Goal: Task Accomplishment & Management: Manage account settings

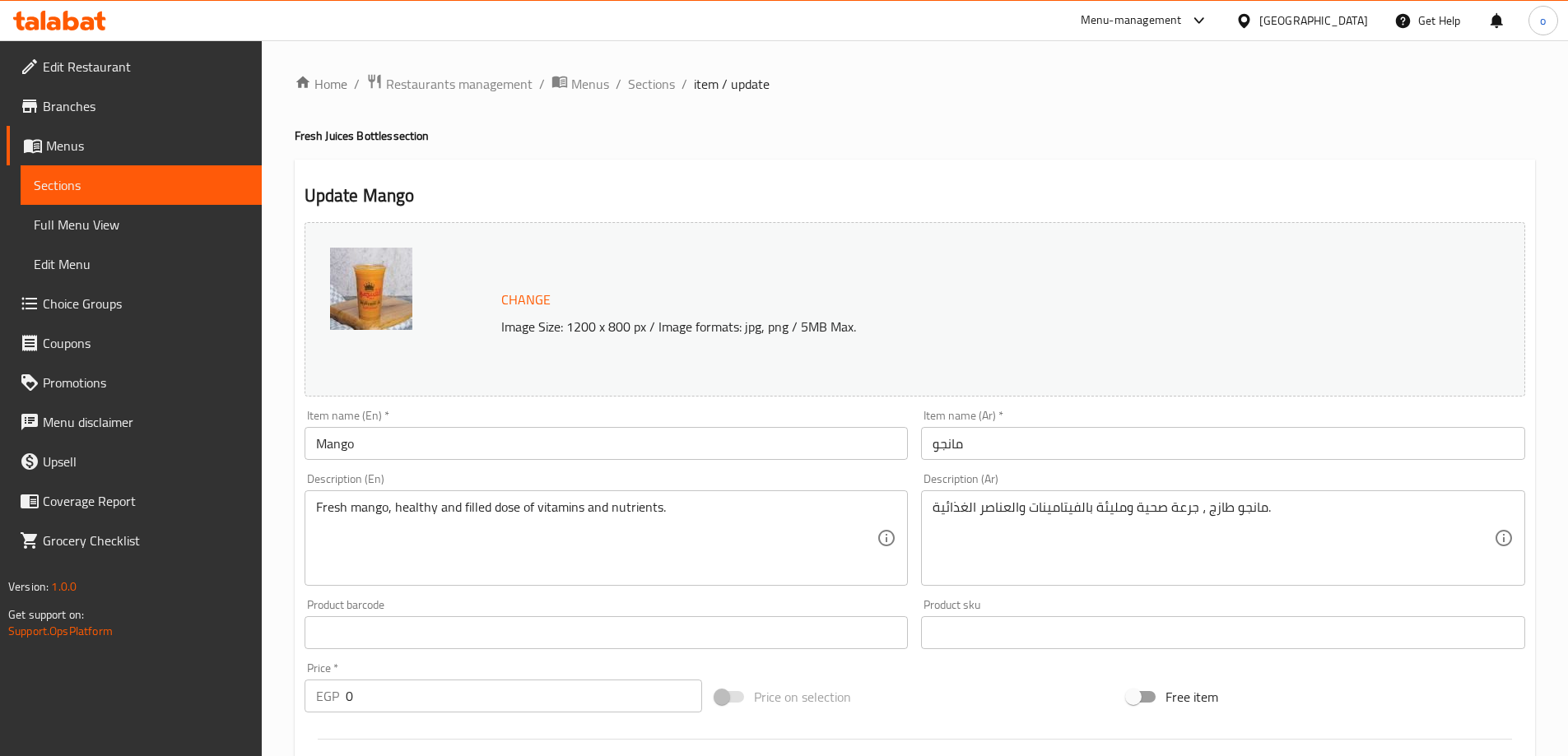
click at [1341, 21] on div "[GEOGRAPHIC_DATA]" at bounding box center [1314, 21] width 109 height 19
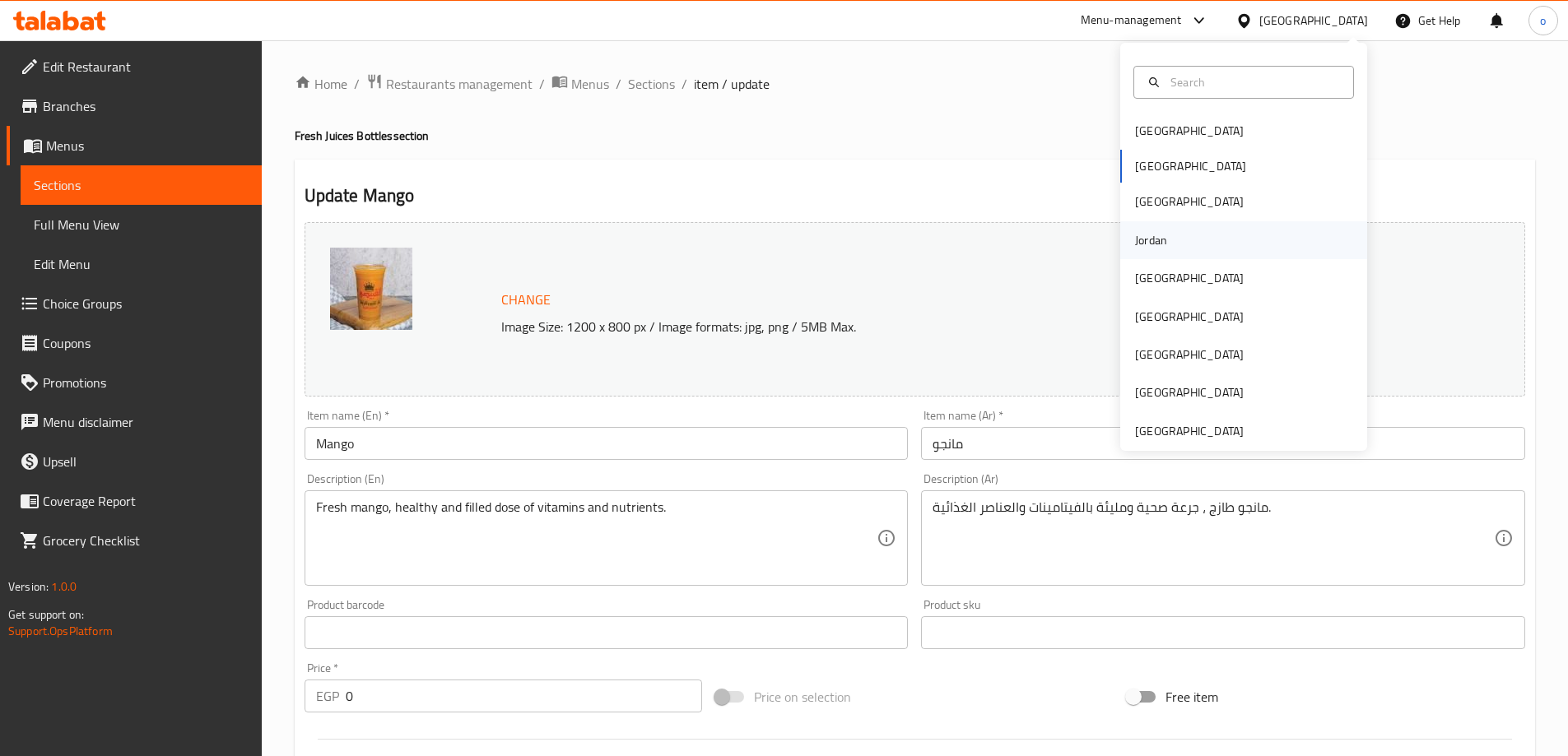
click at [1173, 233] on div "Jordan" at bounding box center [1243, 240] width 247 height 38
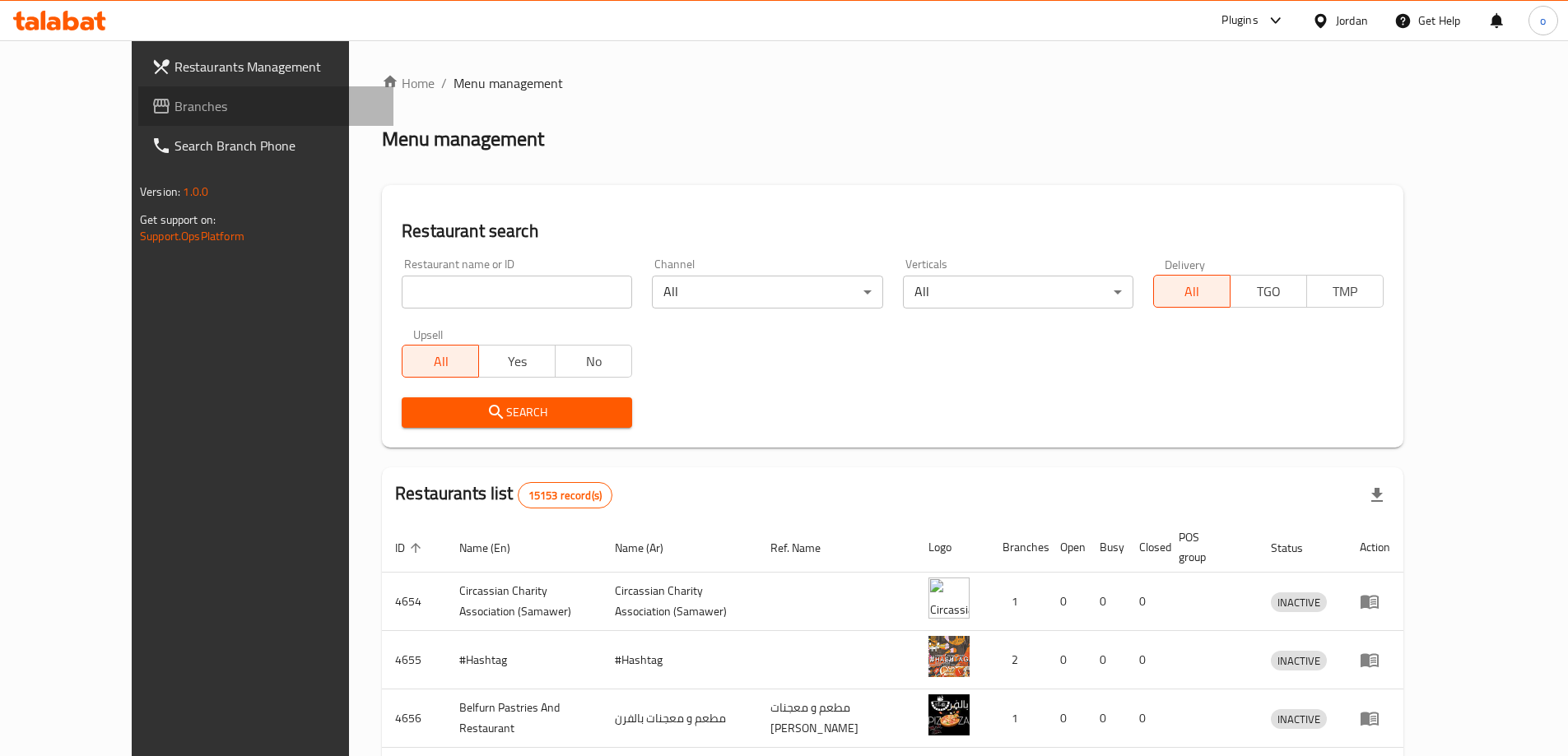
click at [174, 105] on span "Branches" at bounding box center [277, 105] width 205 height 19
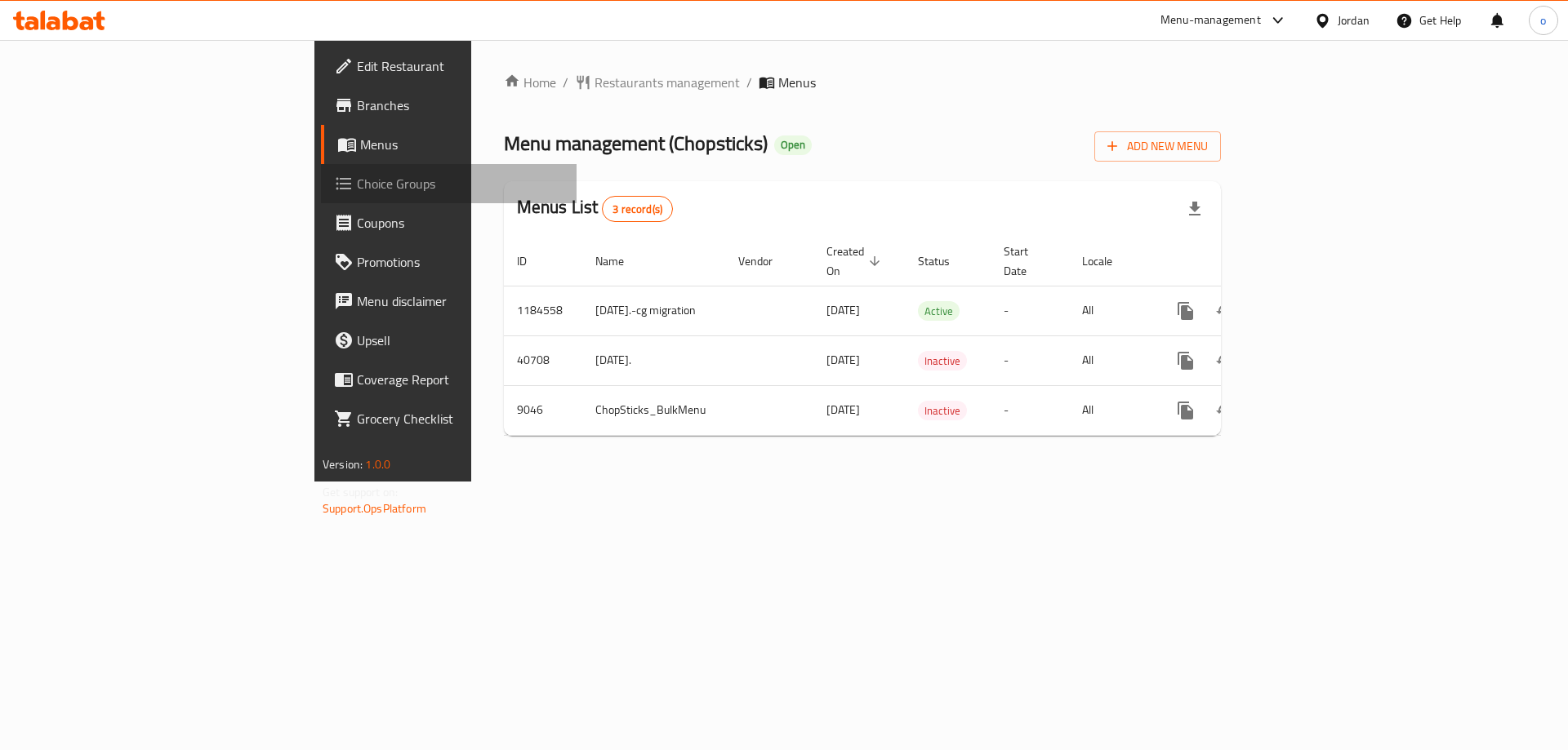
click at [357, 189] on span "Choice Groups" at bounding box center [459, 183] width 206 height 19
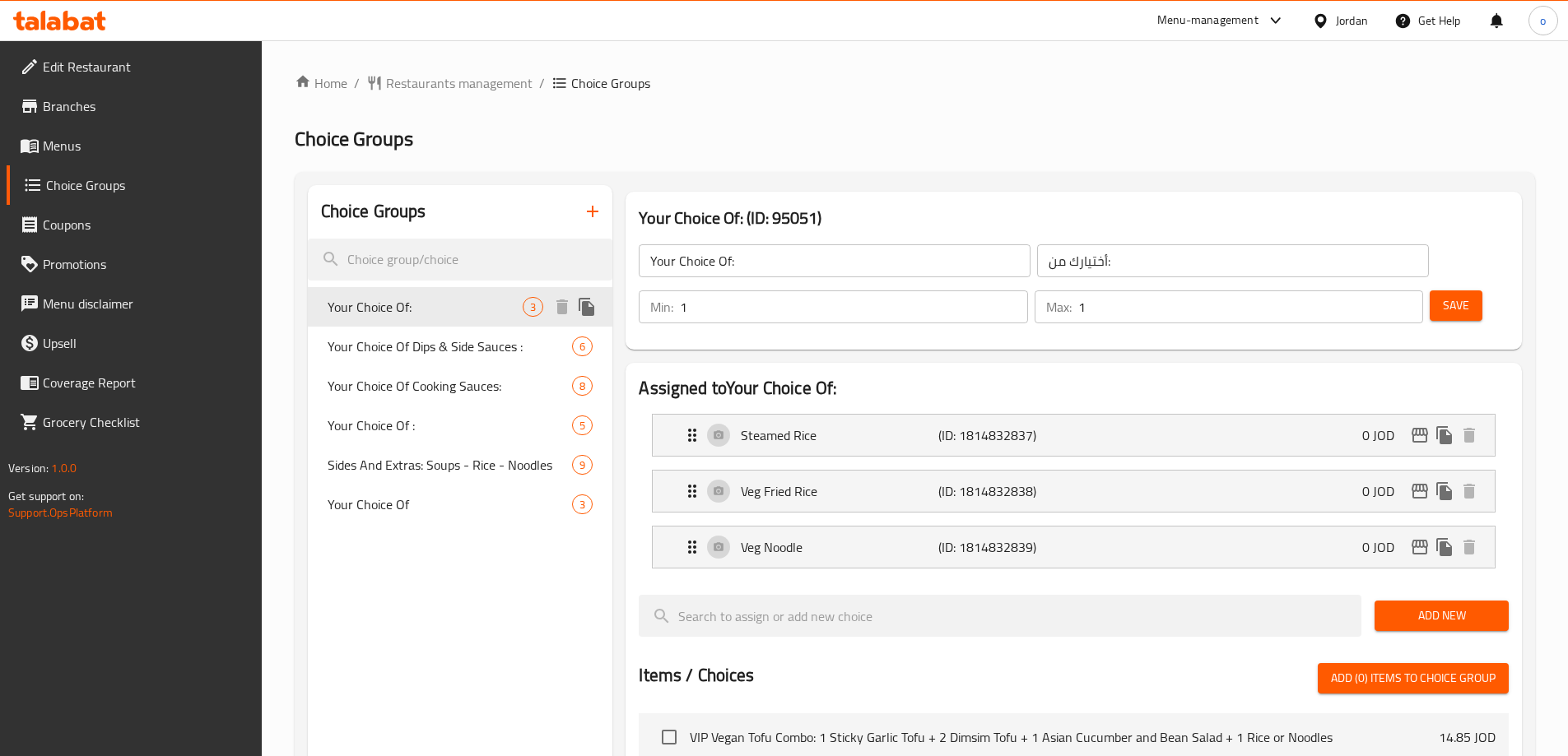
click at [454, 339] on span "Your Choice Of Dips & Side Sauces :" at bounding box center [450, 346] width 245 height 19
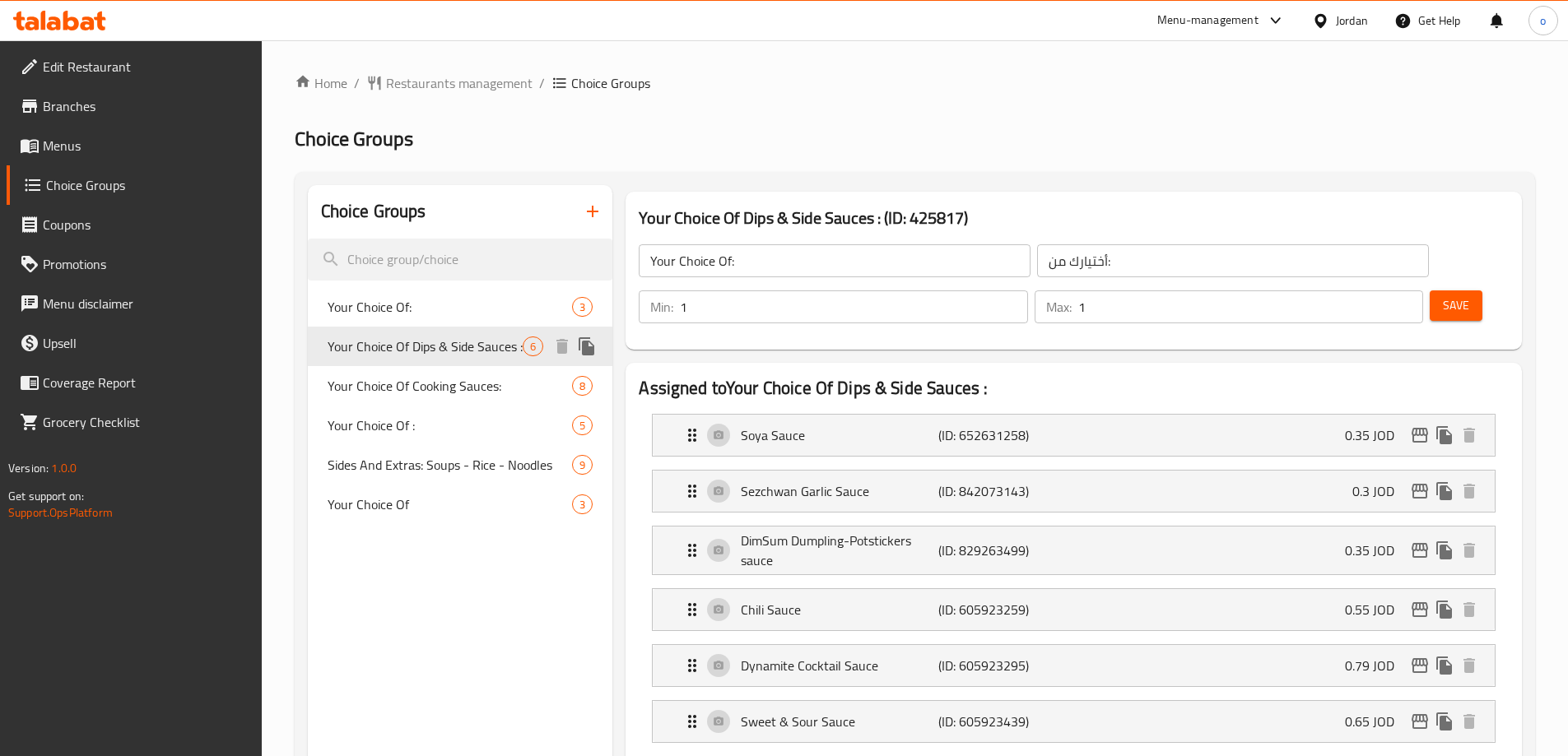
type input "Your Choice Of Dips & Side Sauces :"
type input "اختيارك من الصلصات الجانبية والغموس:"
type input "0"
click at [419, 82] on span "Restaurants management" at bounding box center [459, 83] width 147 height 19
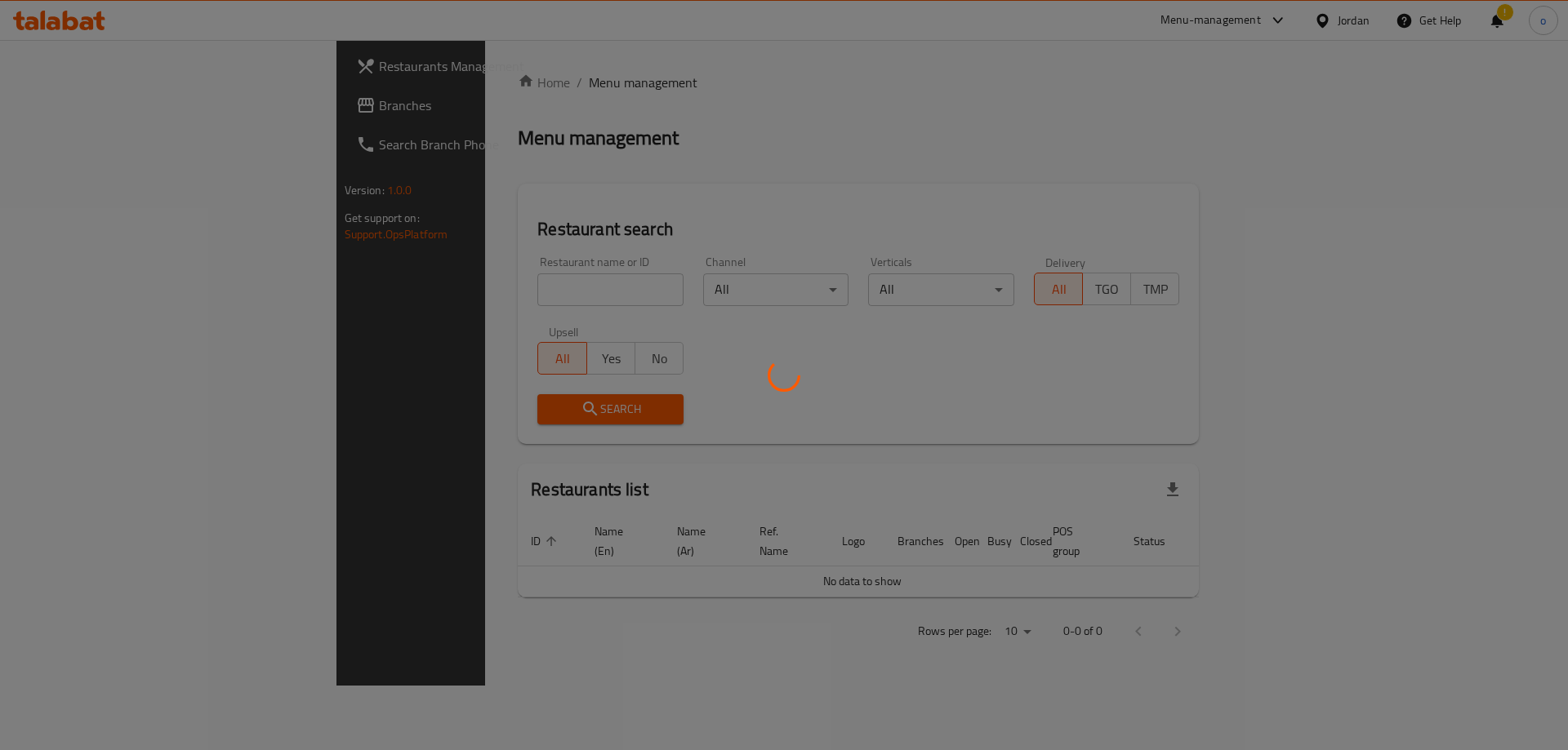
click at [140, 105] on div at bounding box center [784, 375] width 1568 height 750
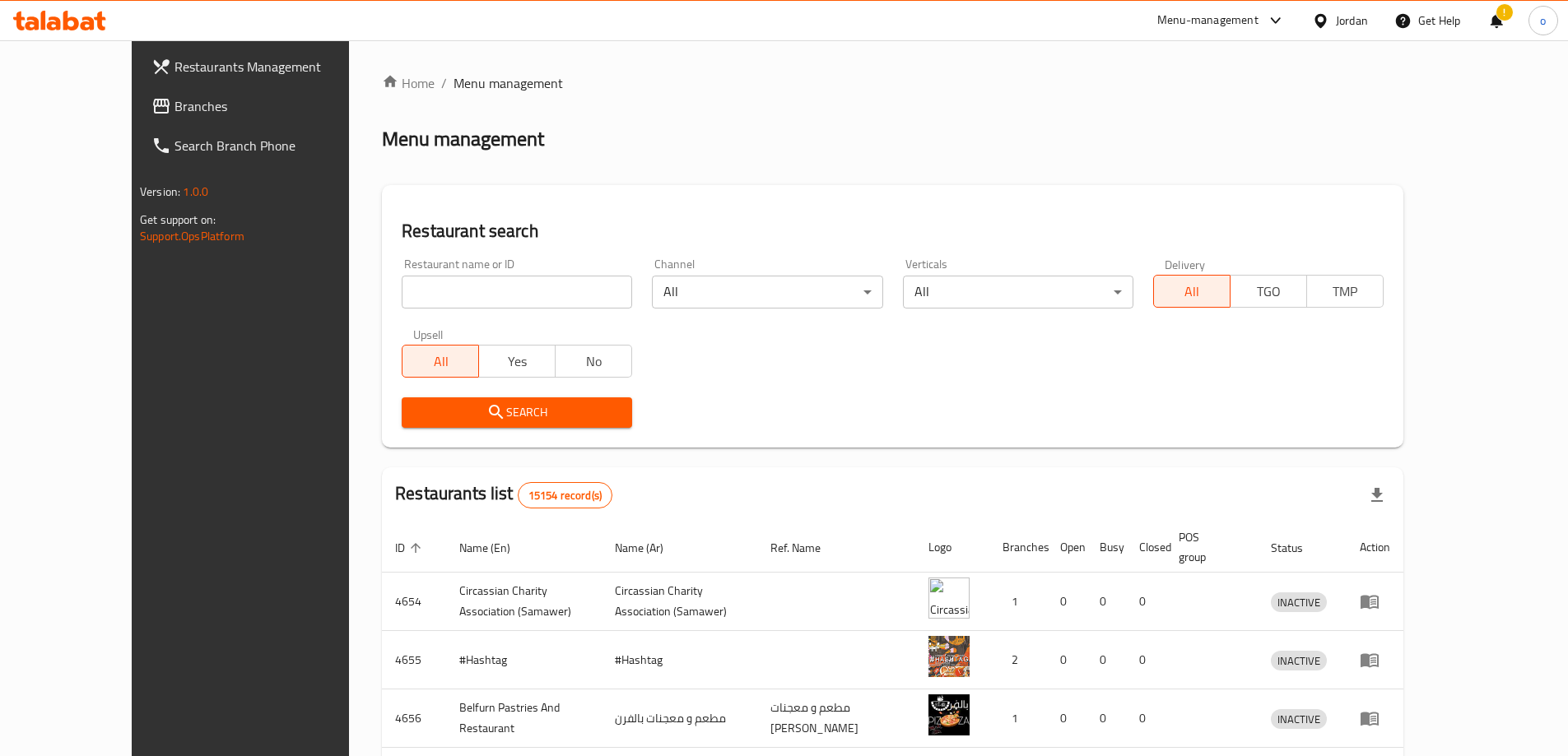
click at [174, 106] on span "Branches" at bounding box center [277, 105] width 205 height 19
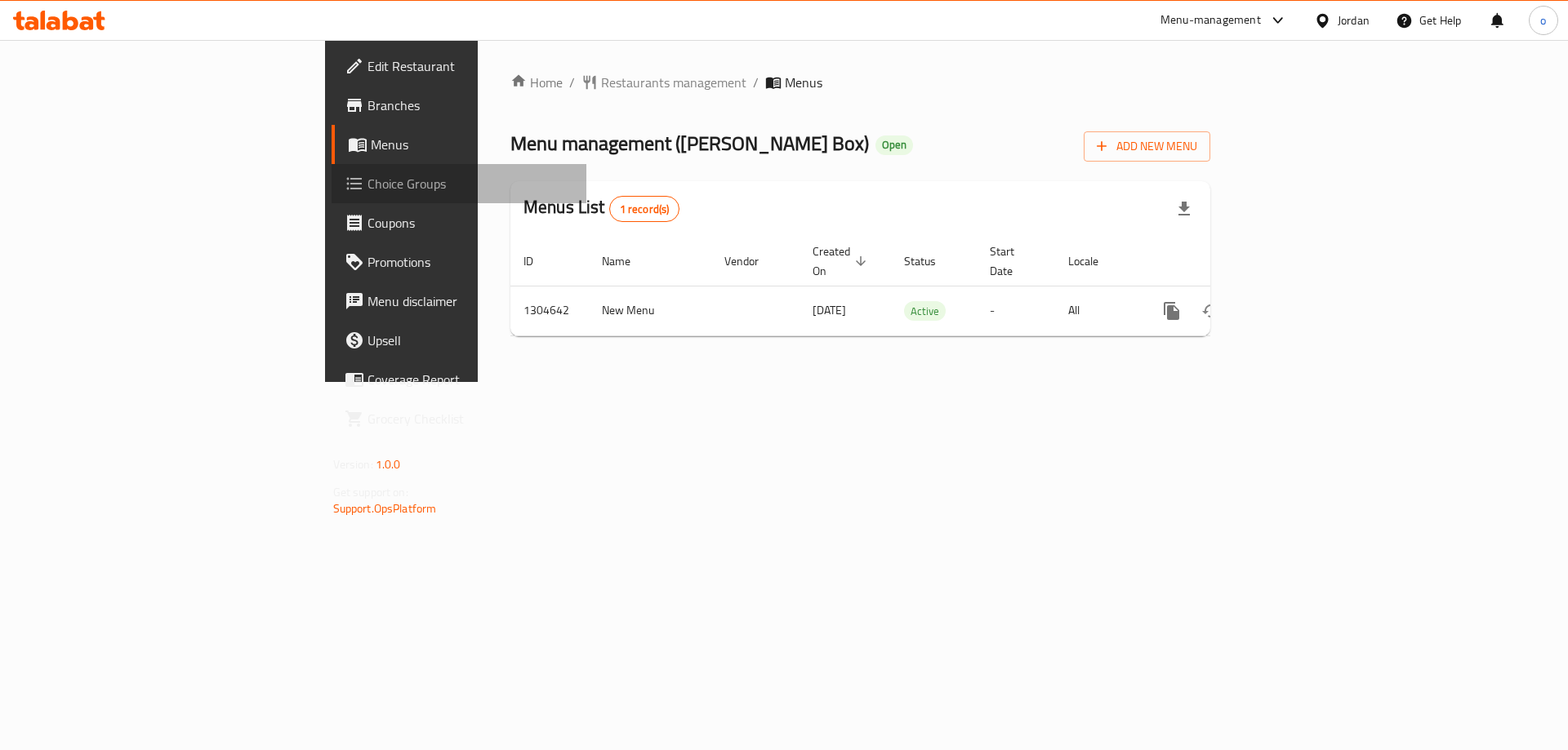
click at [332, 168] on link "Choice Groups" at bounding box center [459, 183] width 256 height 39
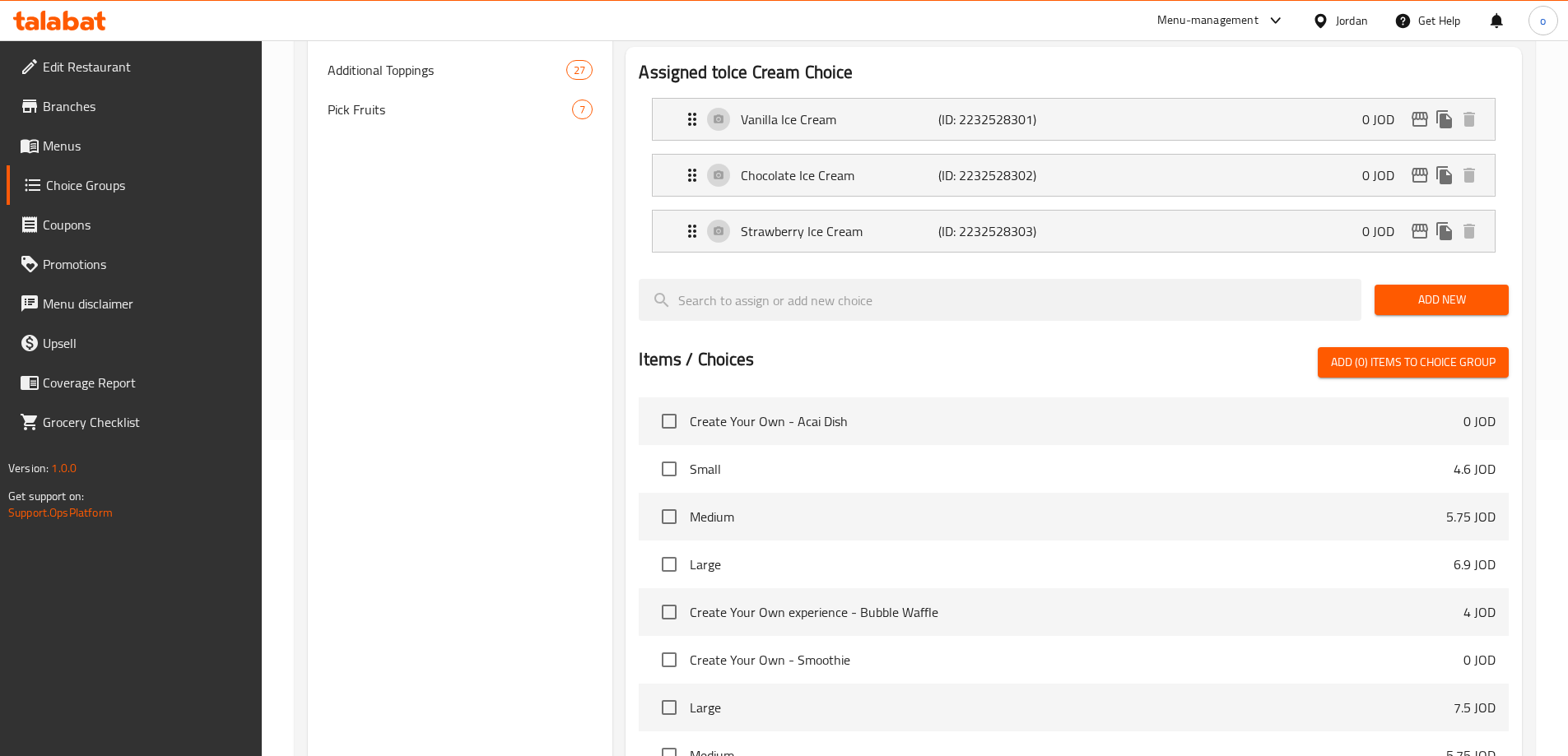
scroll to position [539, 0]
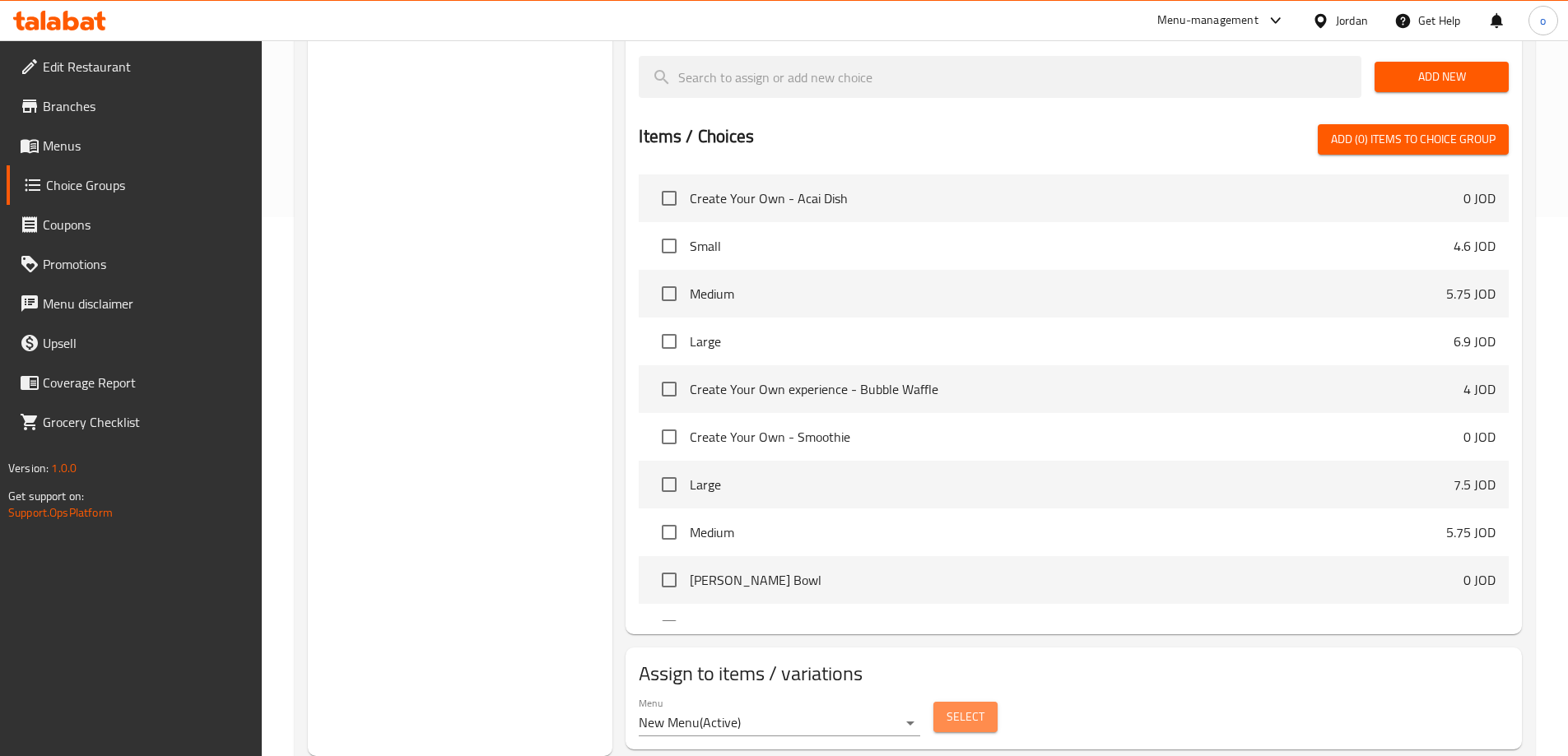
click at [967, 707] on span "Select" at bounding box center [965, 717] width 38 height 20
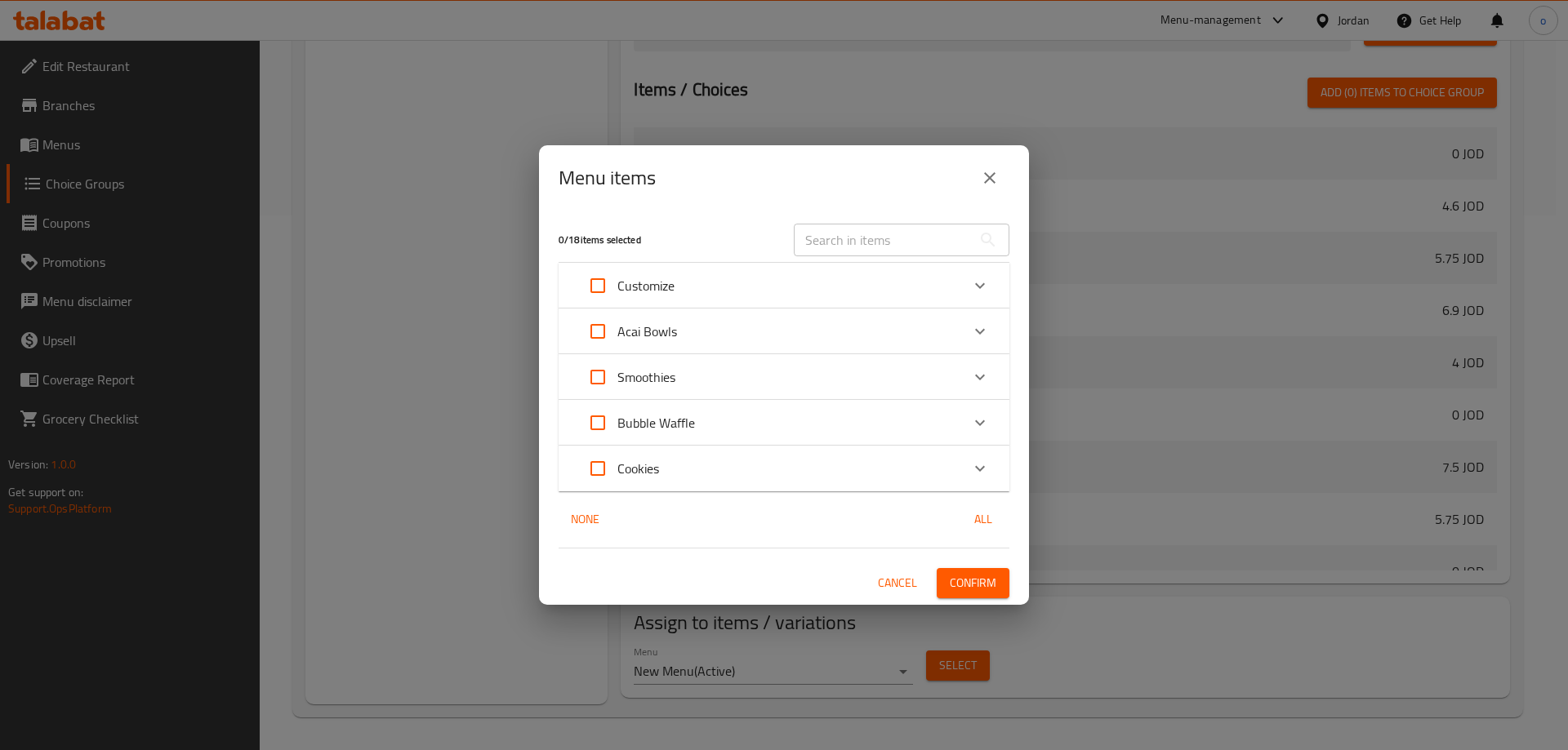
click at [465, 475] on div "Menu items 0 / 18 items selected ​ Customize Create Your Own - Acai Dish 0 JOD …" at bounding box center [784, 375] width 1568 height 750
click at [981, 172] on icon "close" at bounding box center [989, 177] width 19 height 19
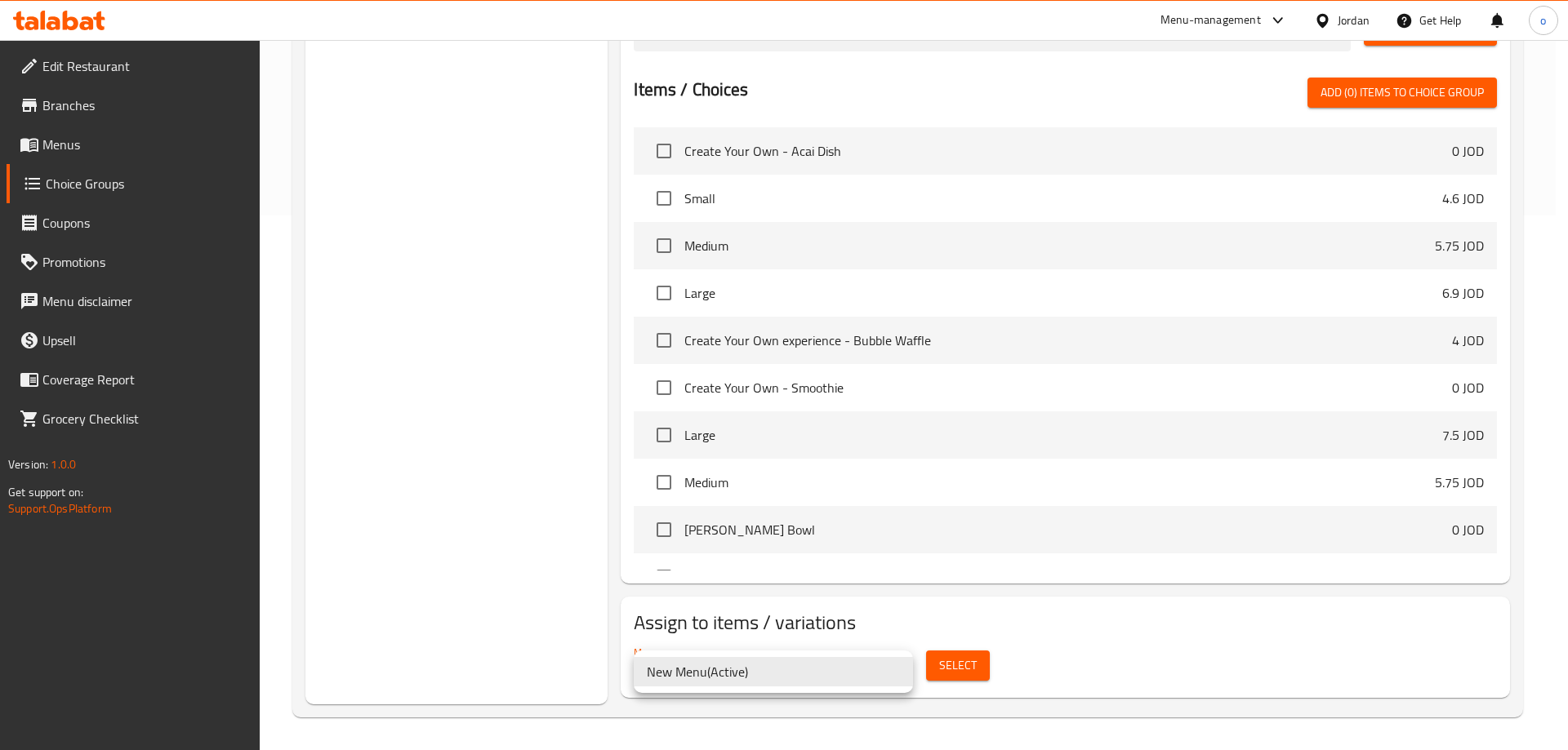
click at [552, 646] on div at bounding box center [784, 375] width 1568 height 750
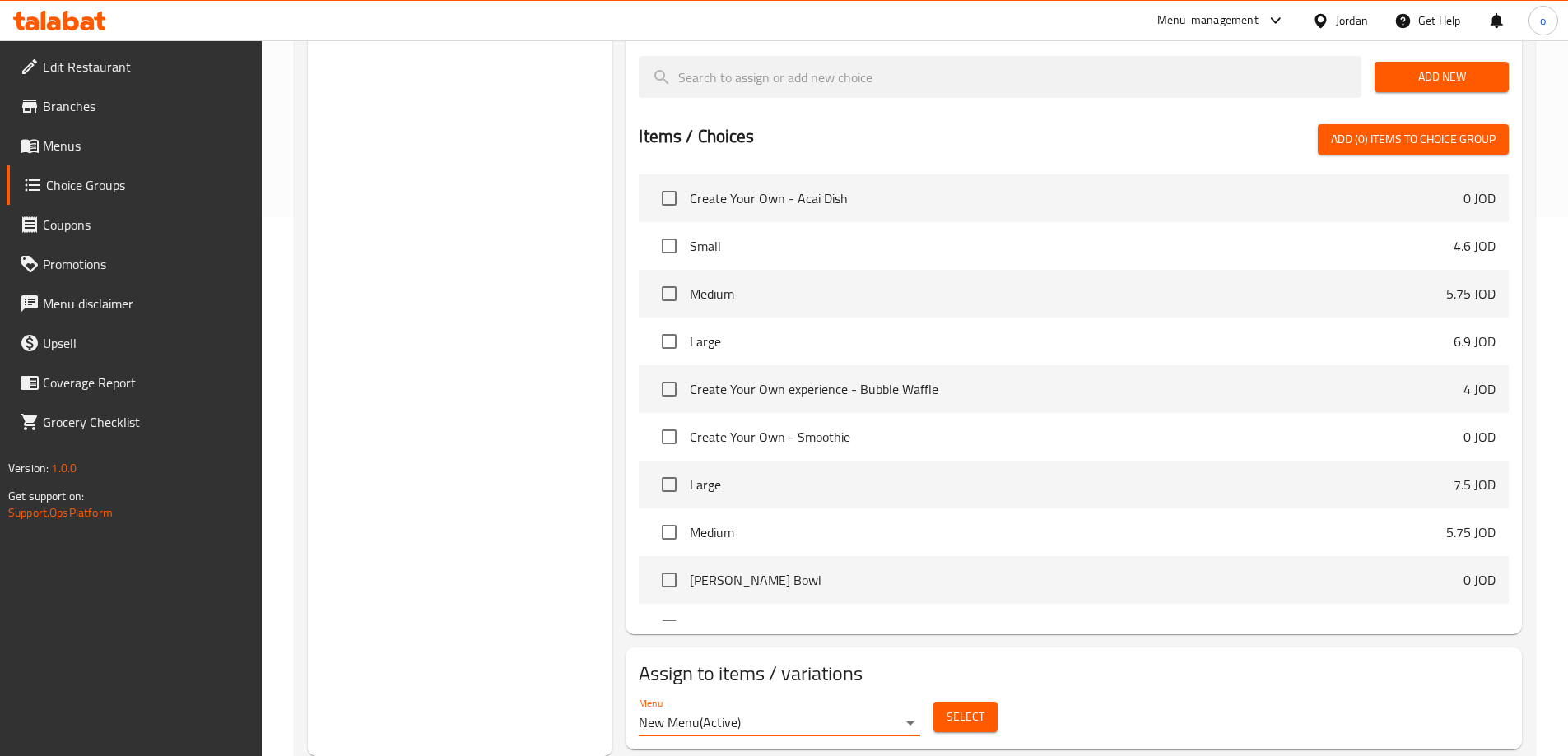
click at [951, 707] on span "Select" at bounding box center [965, 717] width 38 height 20
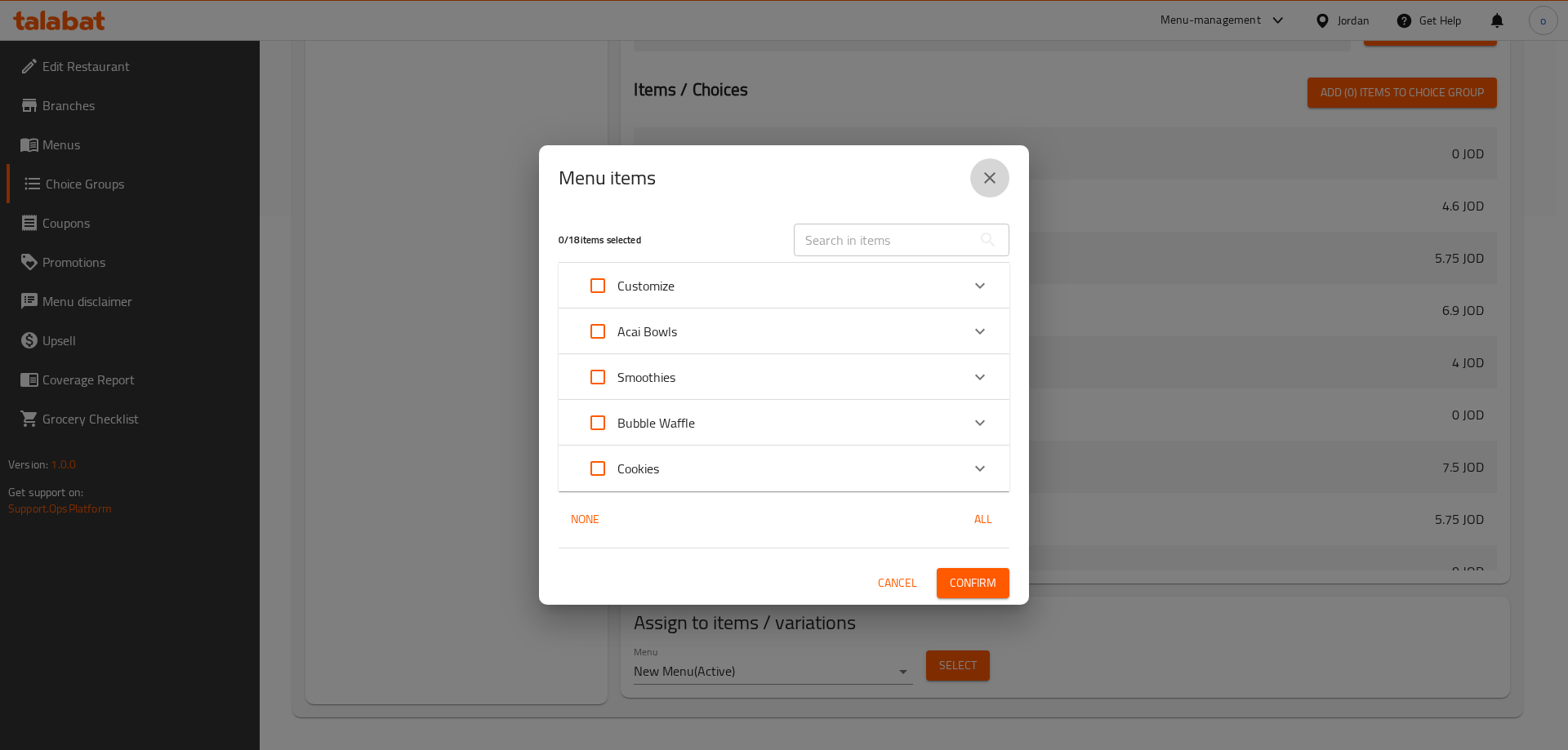
click at [989, 175] on icon "close" at bounding box center [989, 177] width 19 height 19
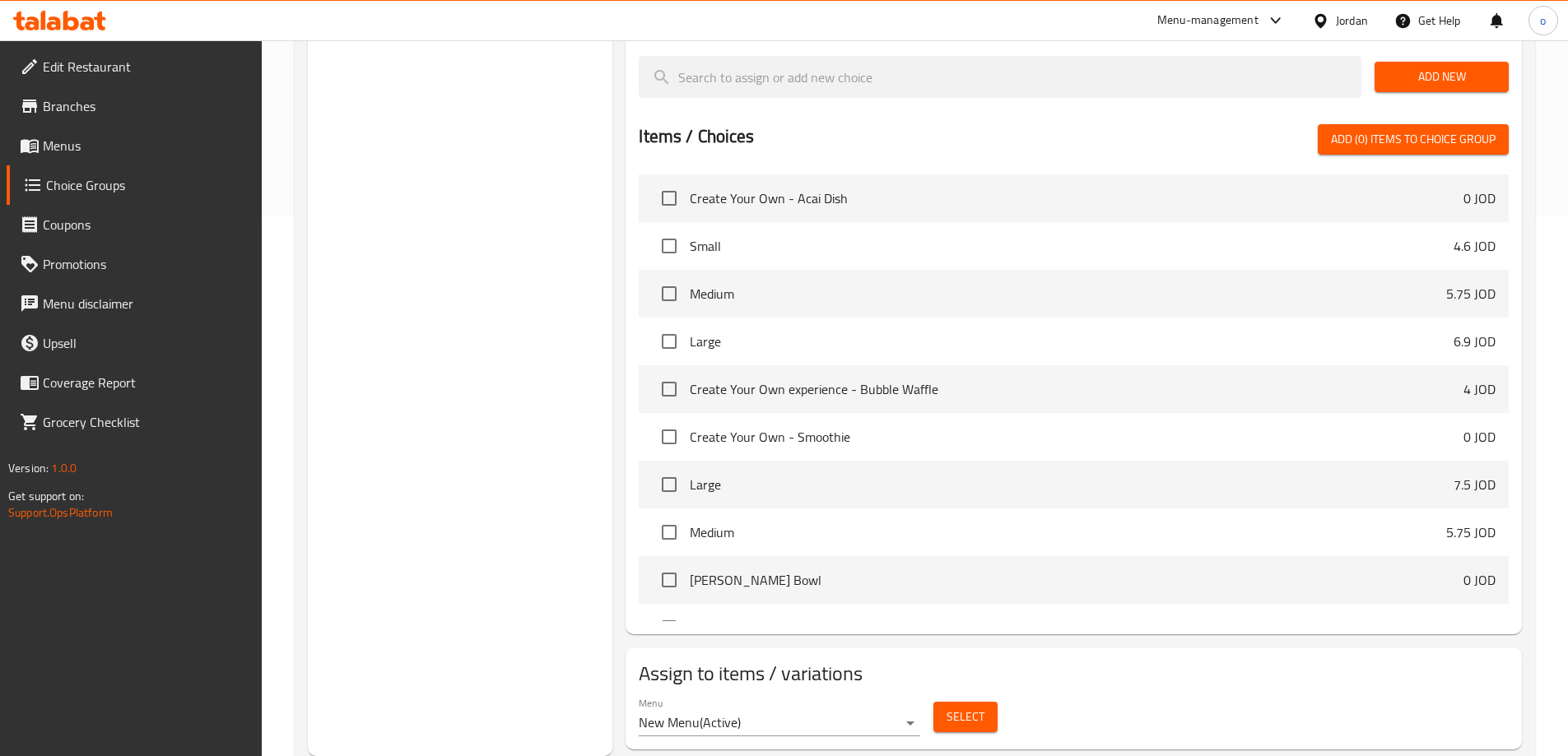
click at [962, 707] on span "Select" at bounding box center [965, 717] width 38 height 20
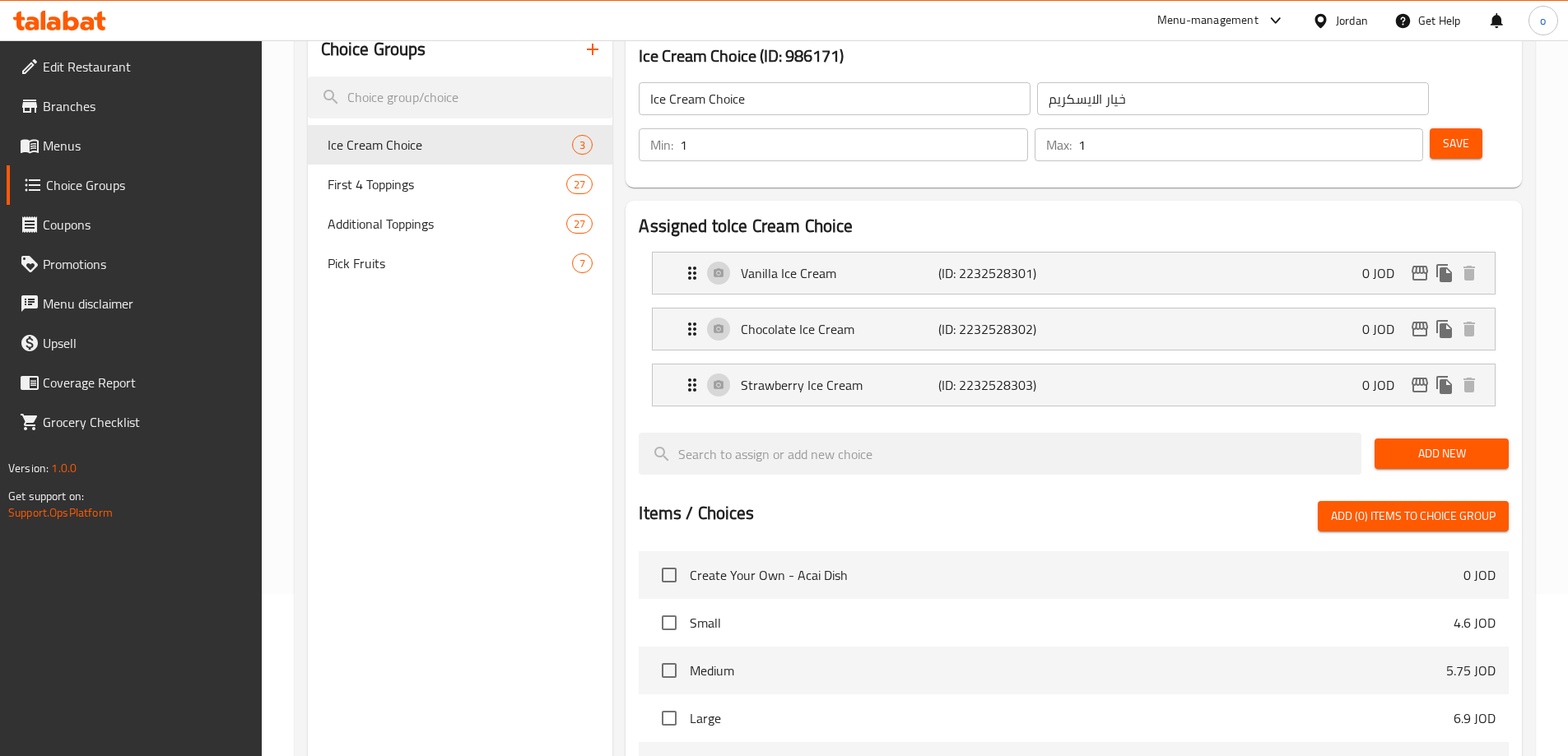
scroll to position [0, 0]
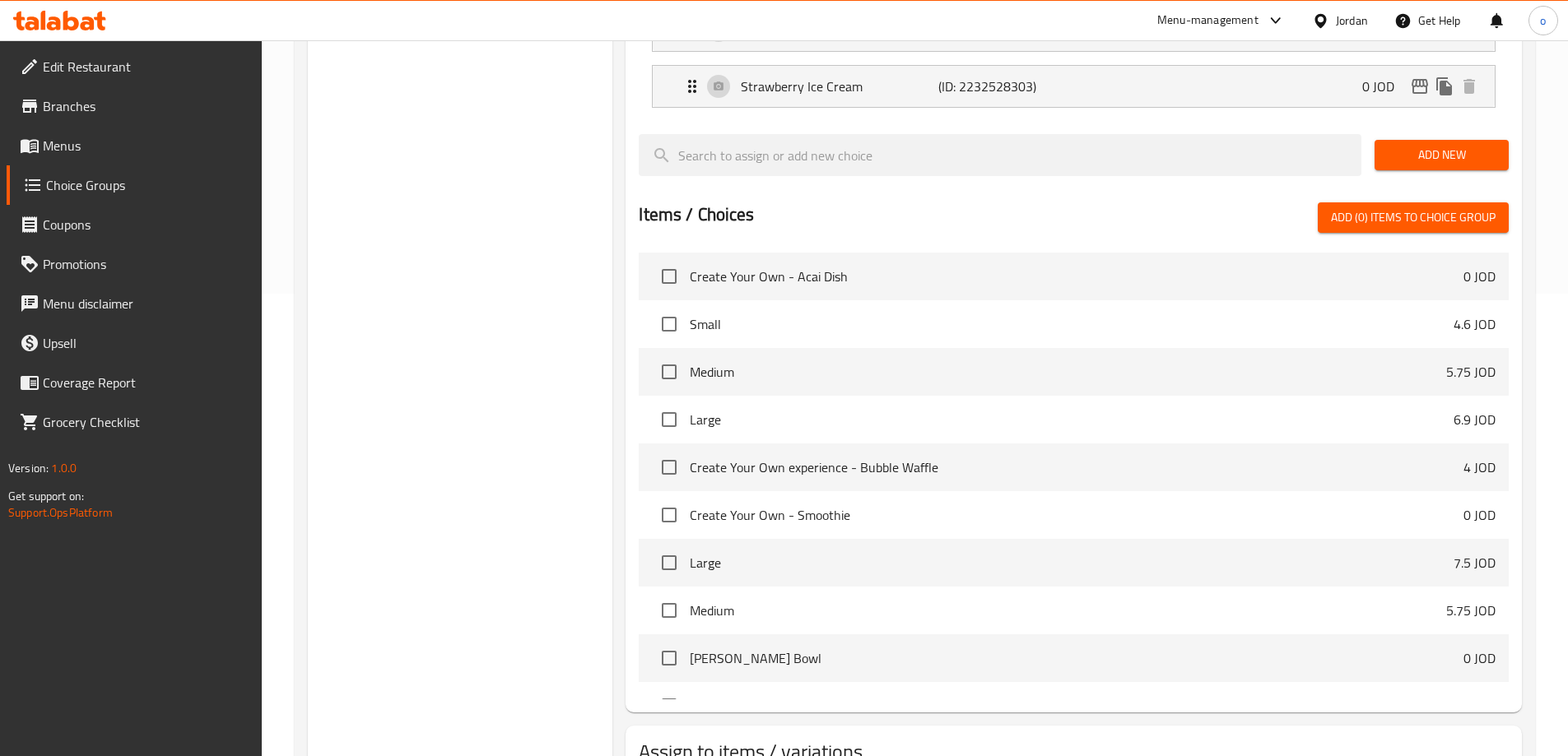
scroll to position [540, 0]
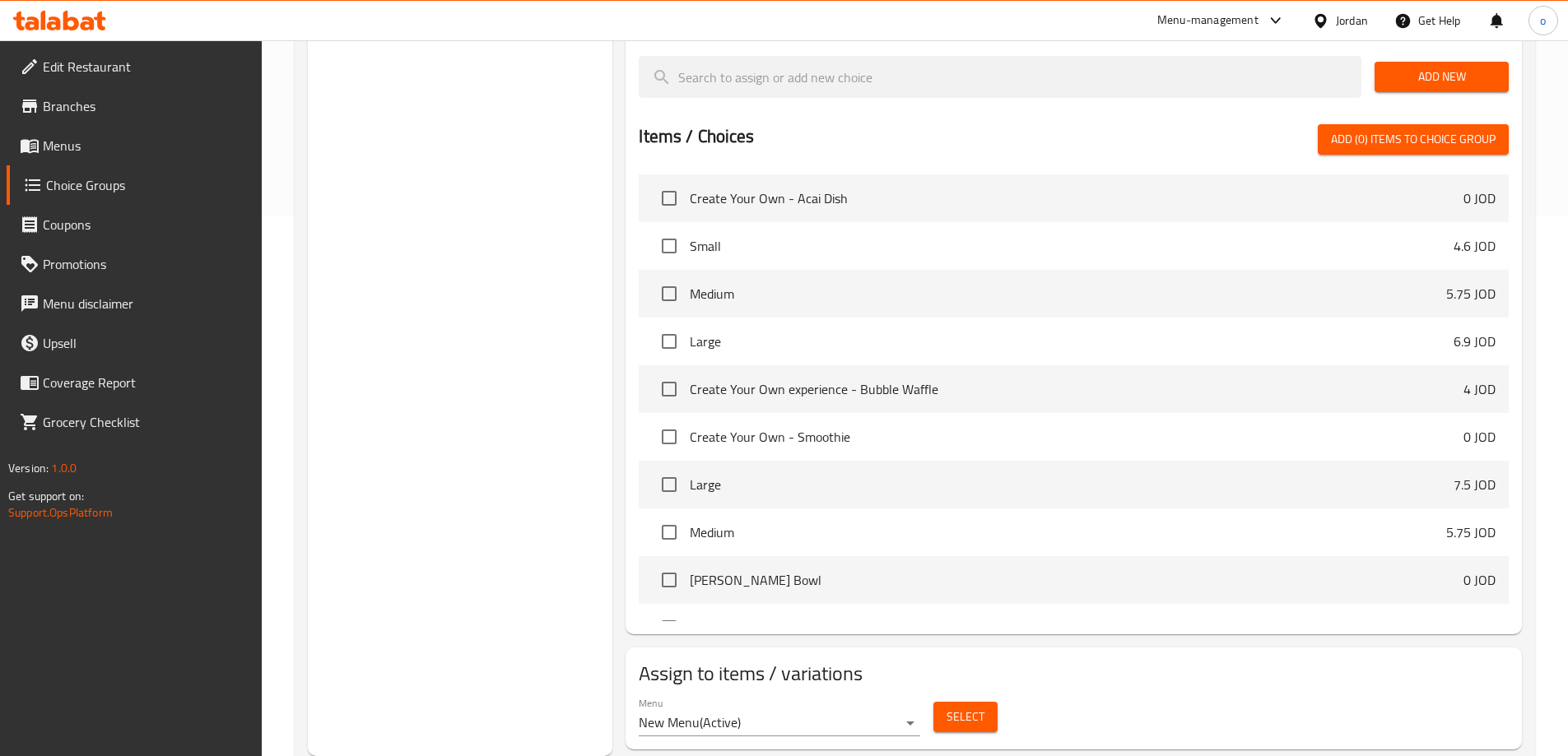
click at [964, 707] on span "Select" at bounding box center [965, 717] width 38 height 20
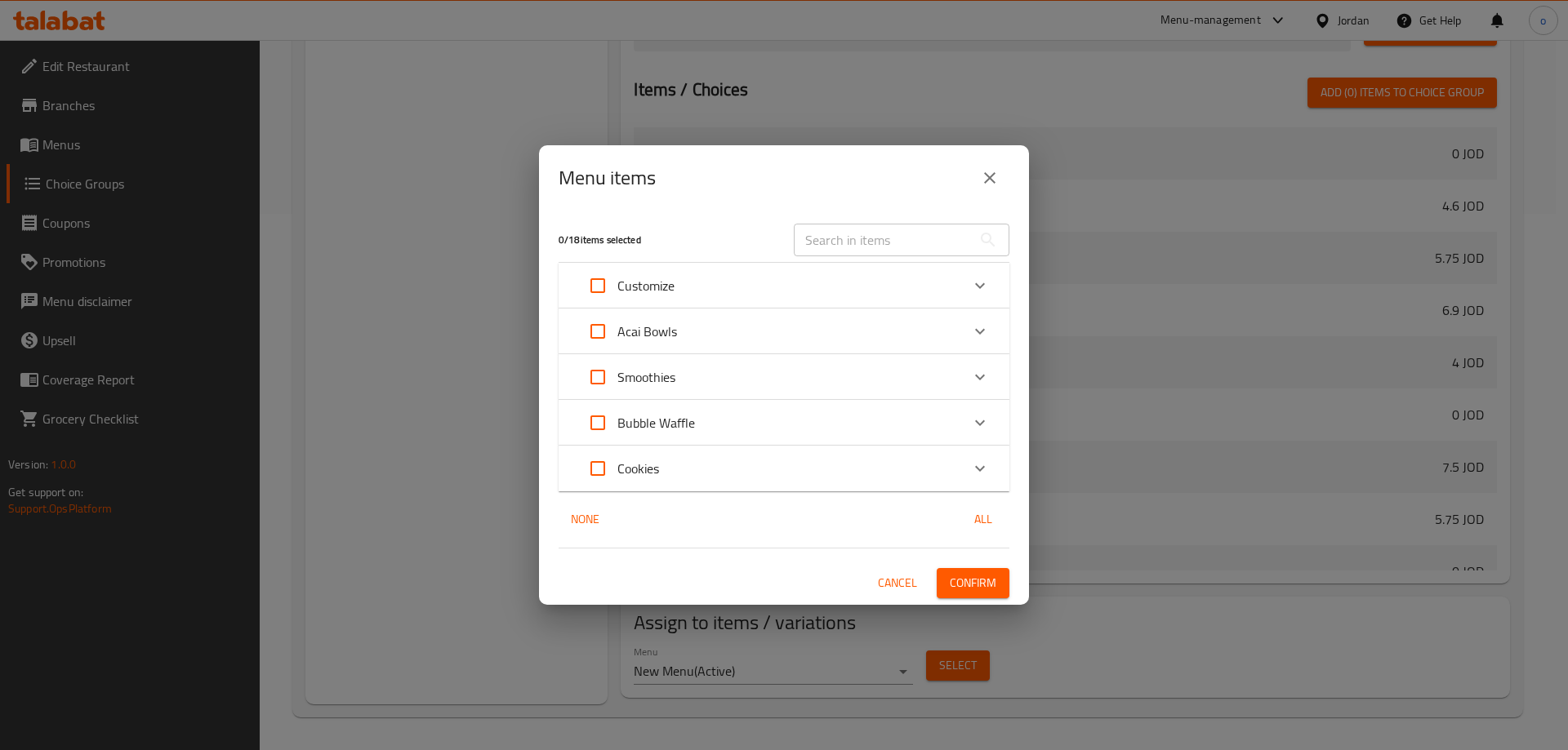
click at [431, 298] on div "Menu items 0 / 18 items selected ​ Customize Create Your Own - Acai Dish 0 JOD …" at bounding box center [784, 375] width 1568 height 750
click at [986, 182] on icon "close" at bounding box center [990, 178] width 12 height 12
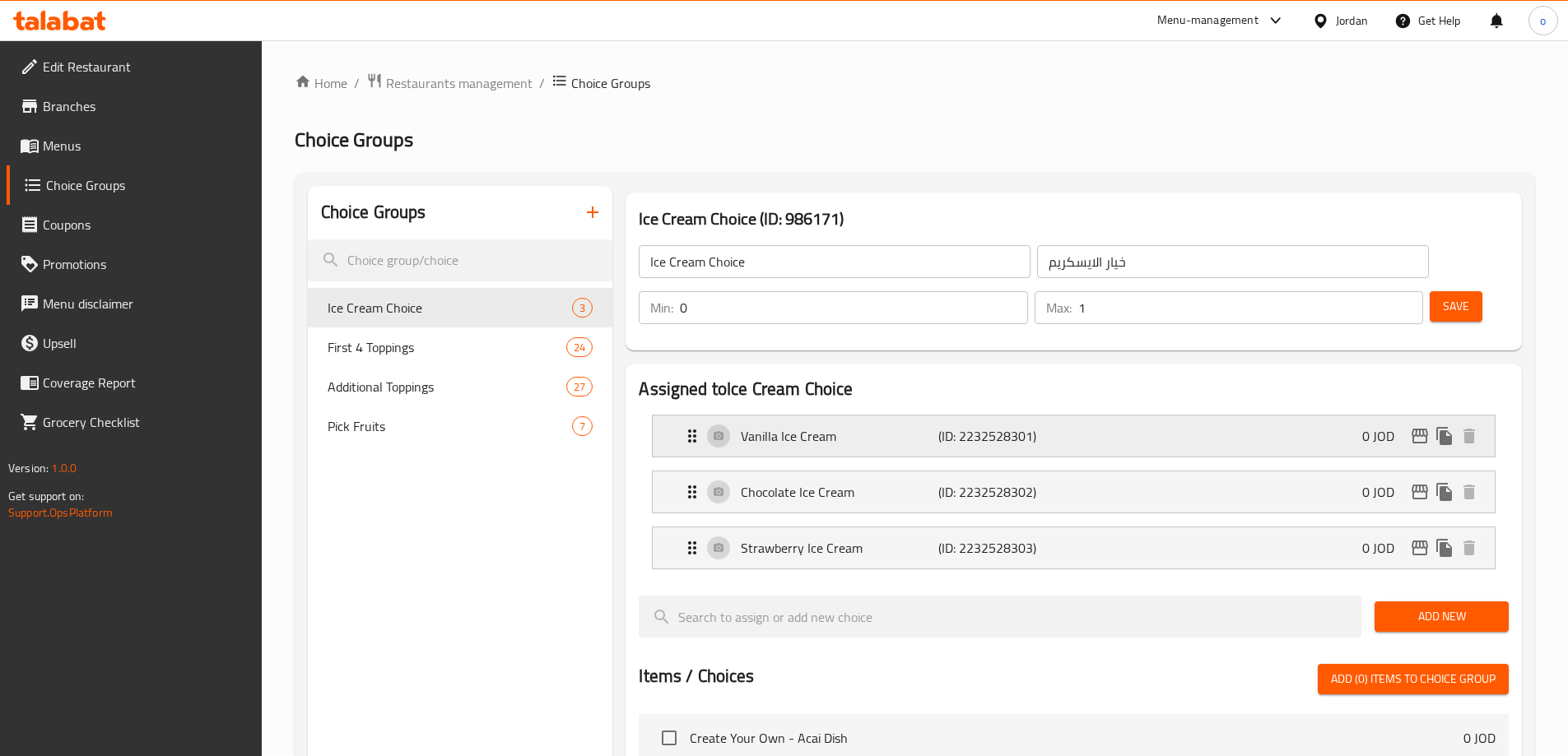
scroll to position [0, 0]
